Goal: Navigation & Orientation: Find specific page/section

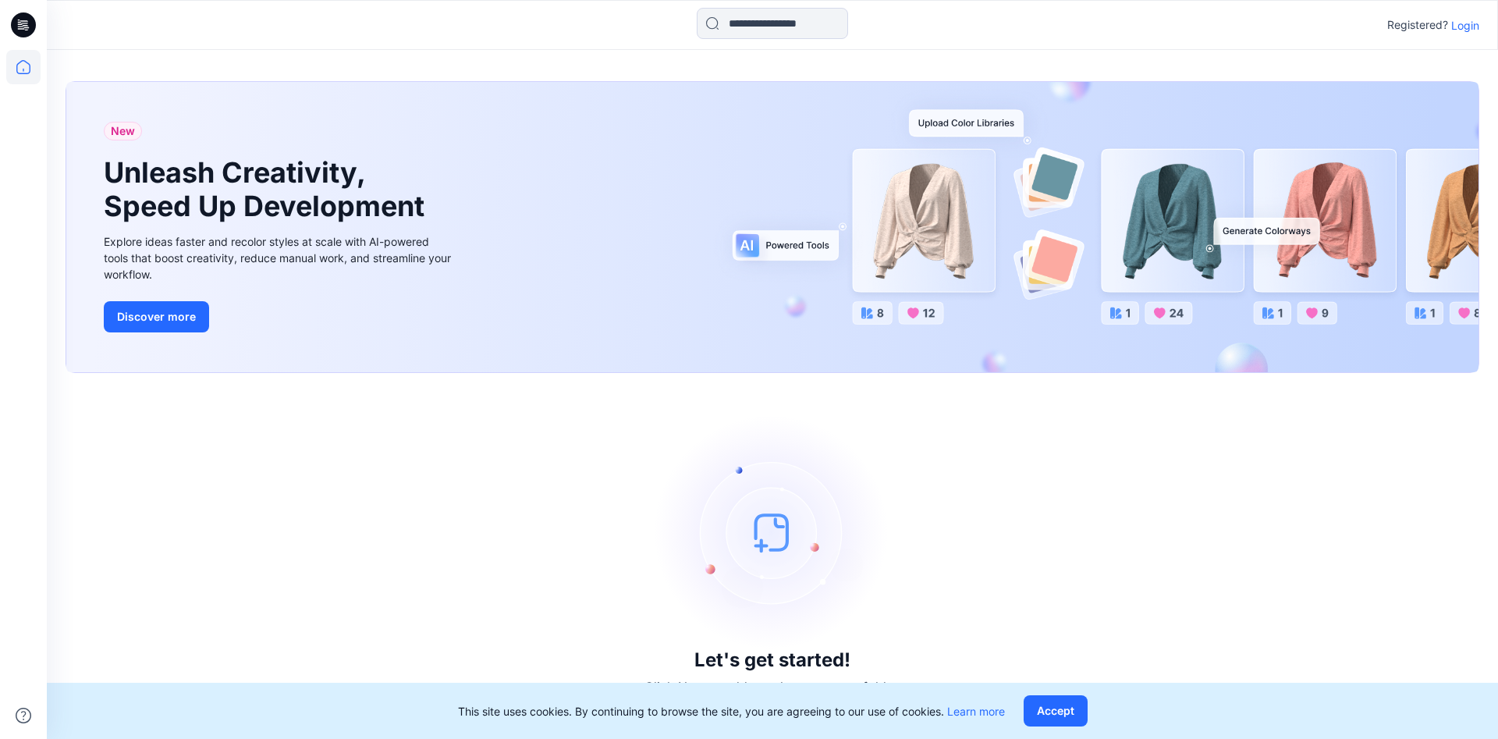
click at [1454, 26] on p "Login" at bounding box center [1466, 25] width 28 height 16
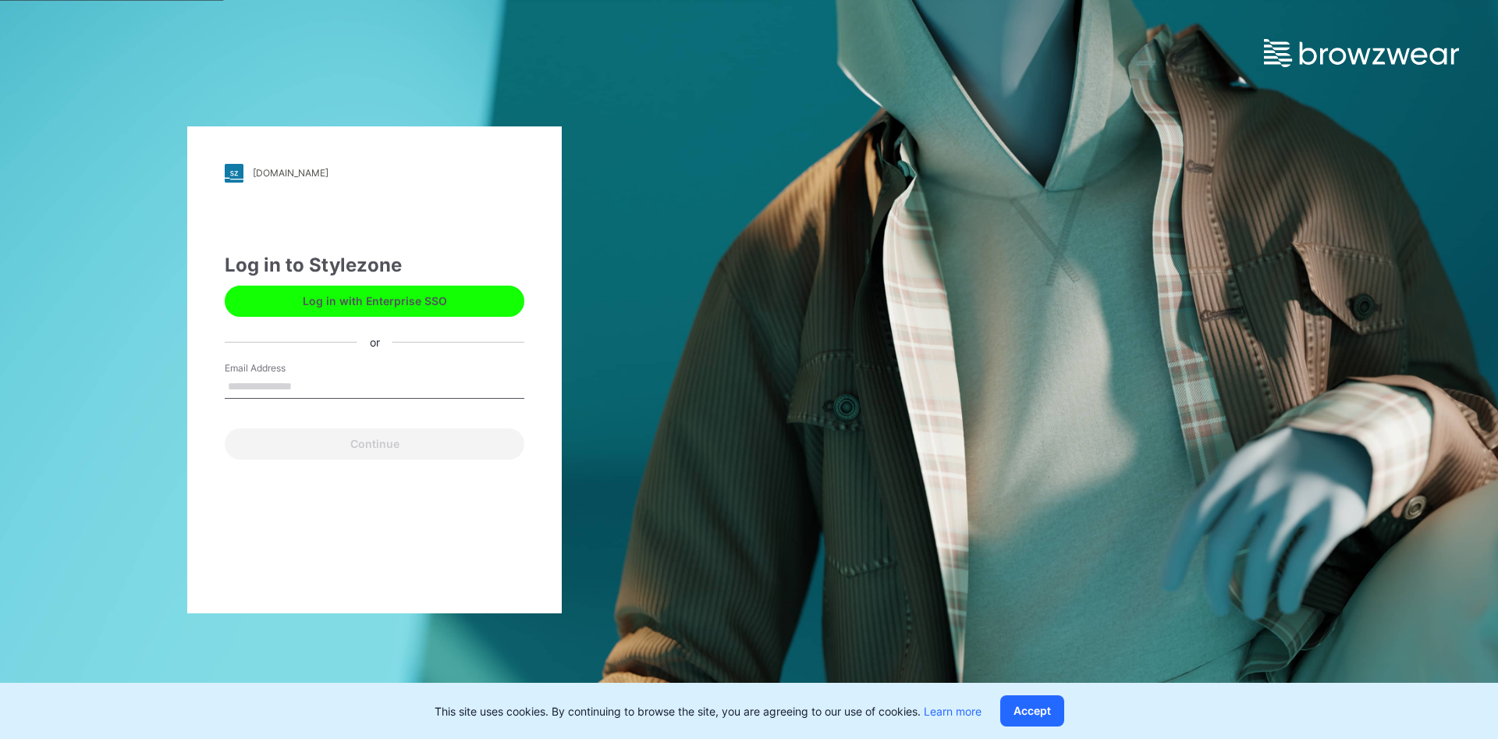
click at [299, 389] on input "Email Address" at bounding box center [375, 386] width 300 height 23
type input "**********"
click at [325, 435] on button "Continue" at bounding box center [375, 443] width 300 height 31
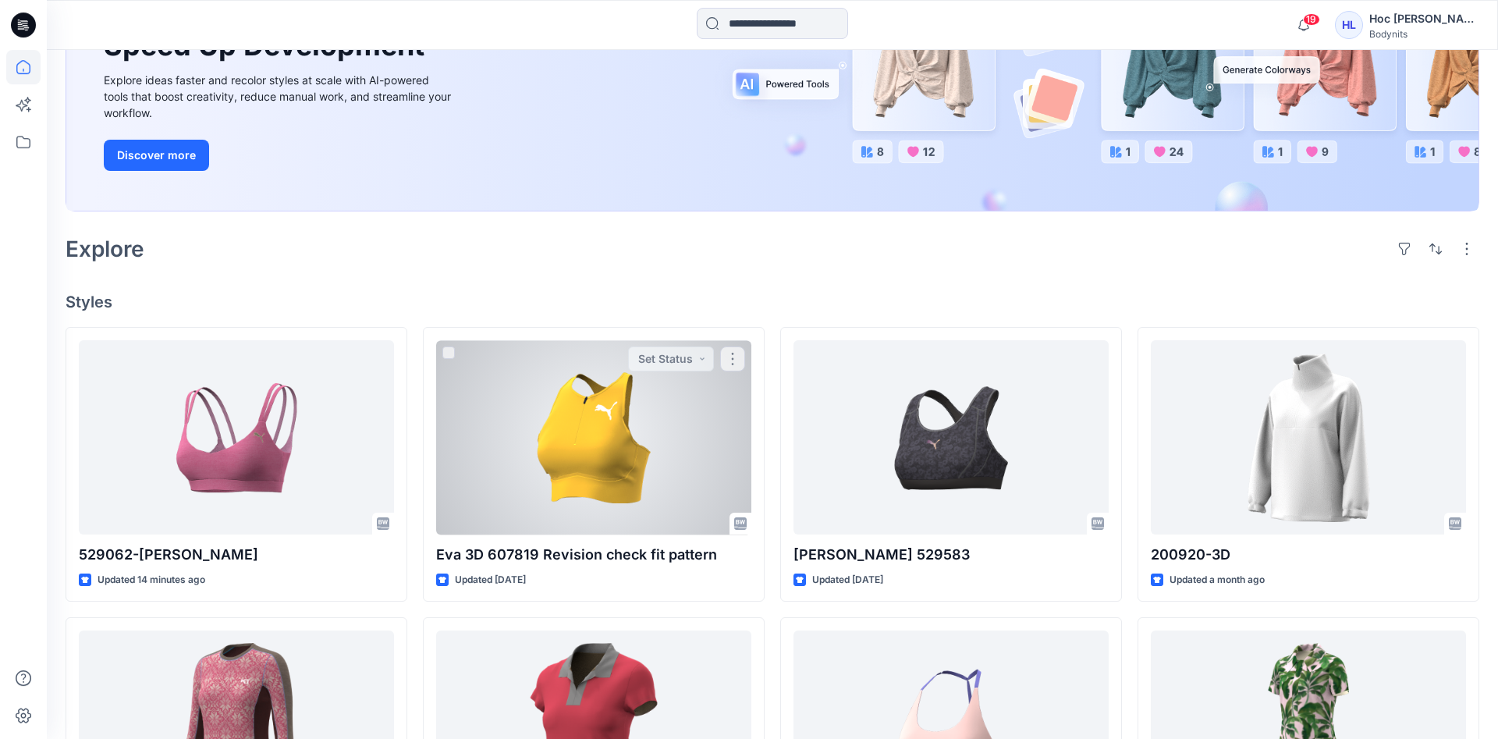
scroll to position [239, 0]
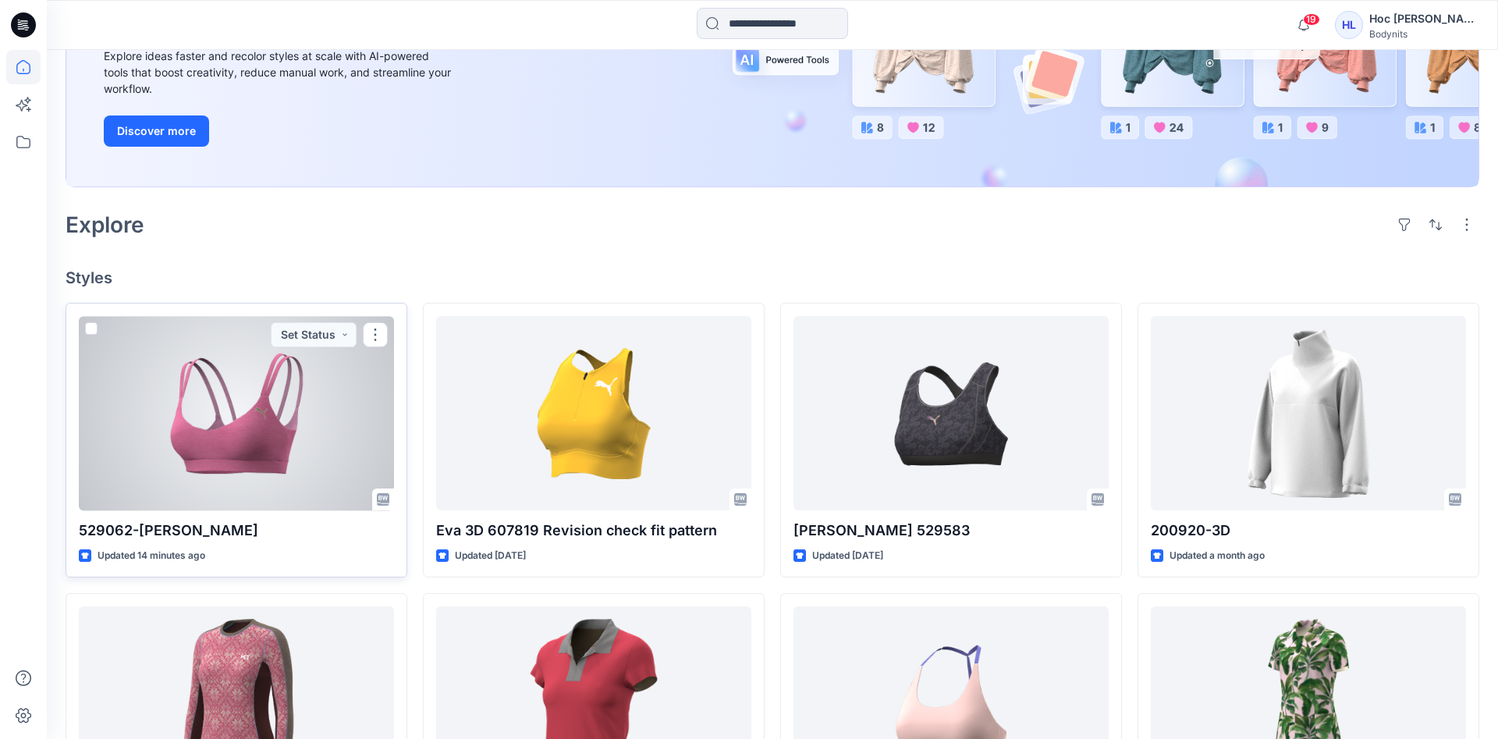
click at [285, 413] on div at bounding box center [236, 413] width 315 height 194
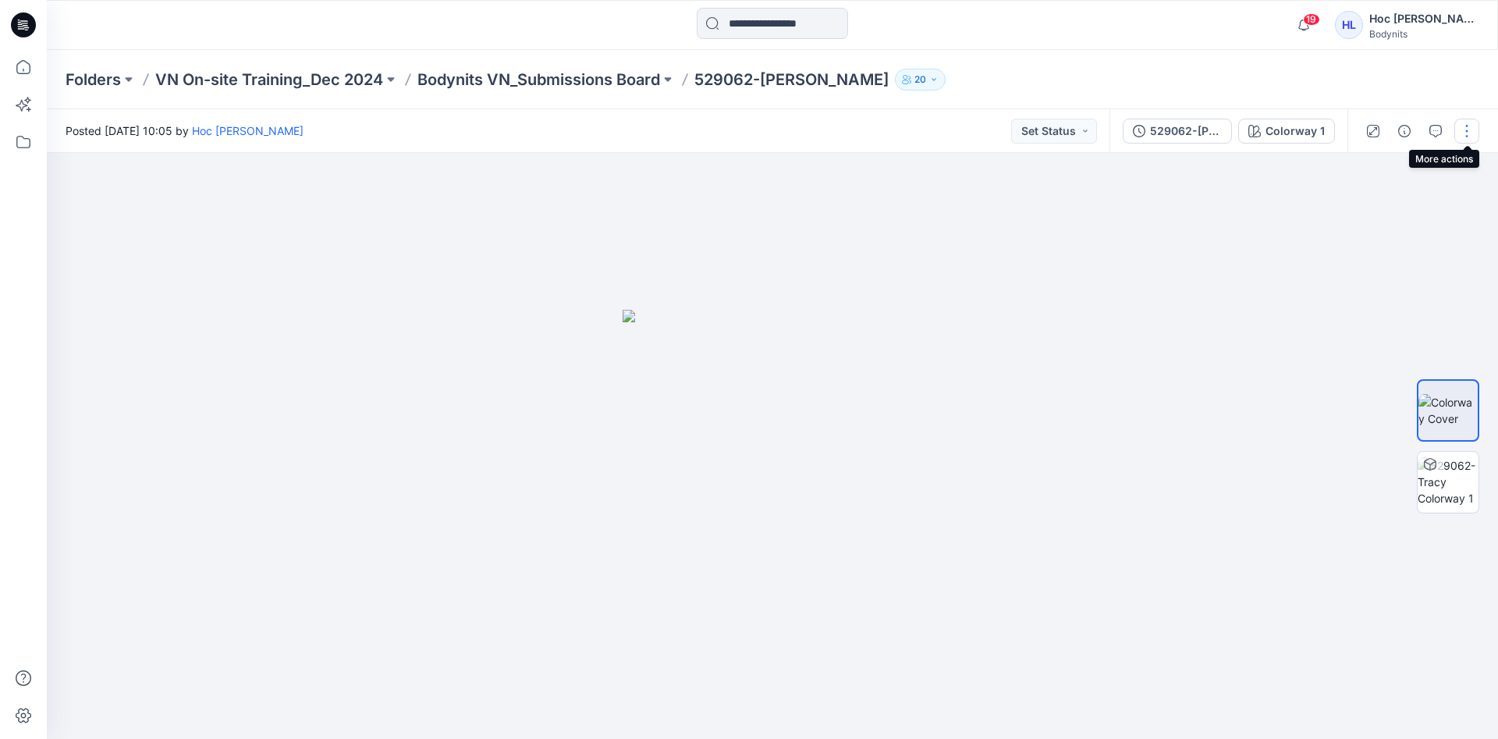
click at [1458, 134] on button "button" at bounding box center [1467, 131] width 25 height 25
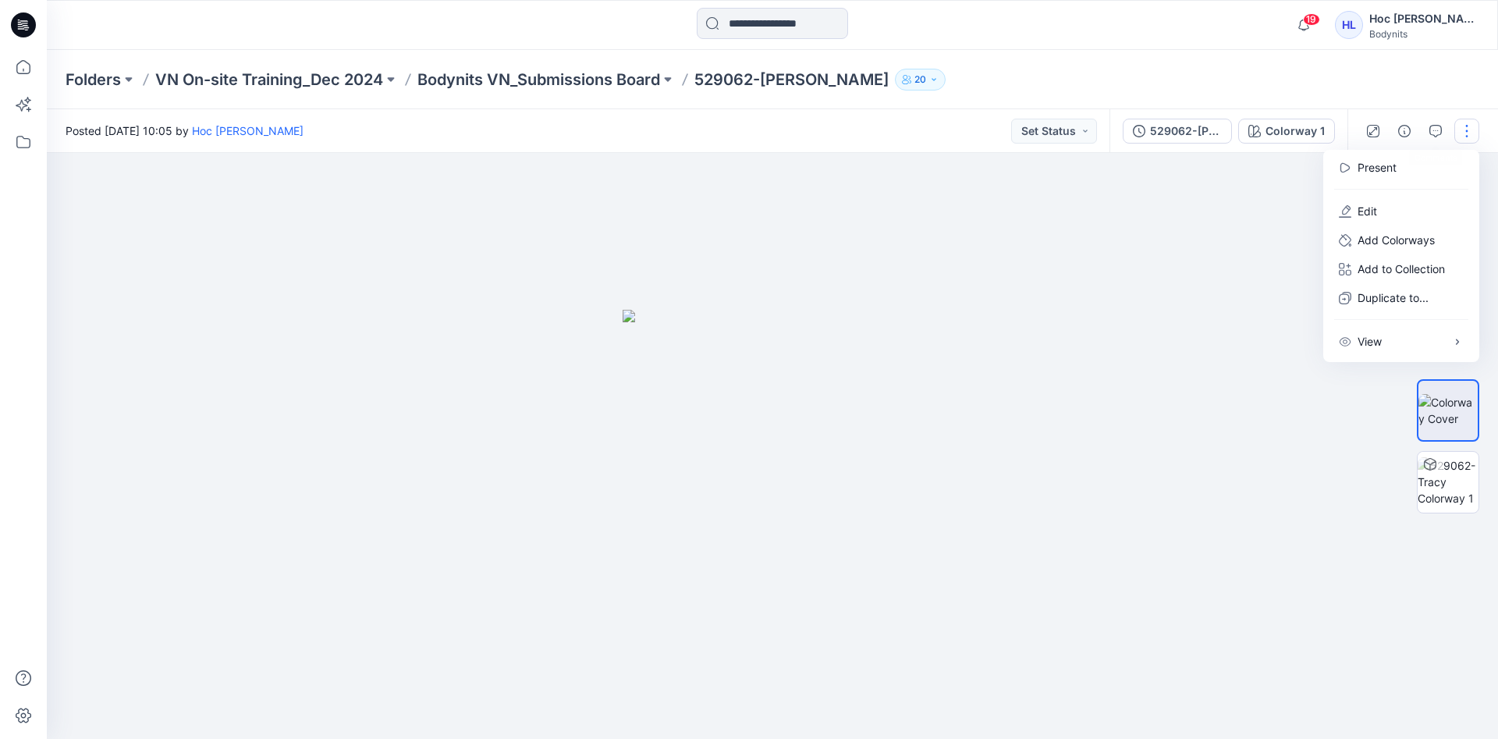
click at [1339, 71] on div "Folders VN On-site Training_Dec 2024 Bodynits VN_Submissions Board 529062-Tracy…" at bounding box center [712, 80] width 1292 height 22
